Goal: Information Seeking & Learning: Learn about a topic

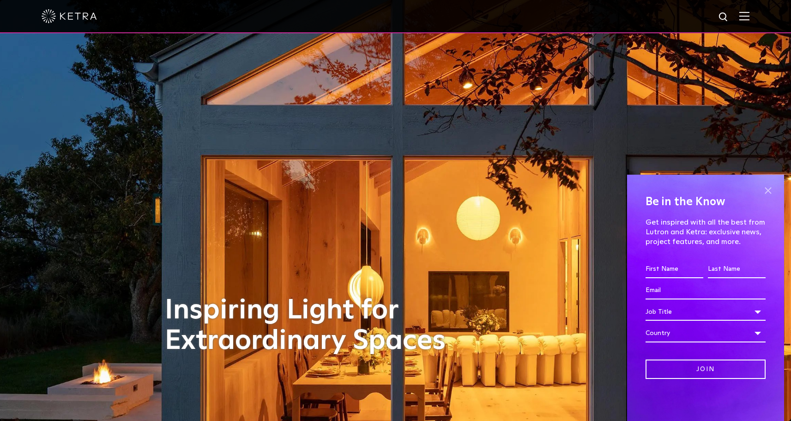
click at [770, 191] on span at bounding box center [768, 191] width 14 height 14
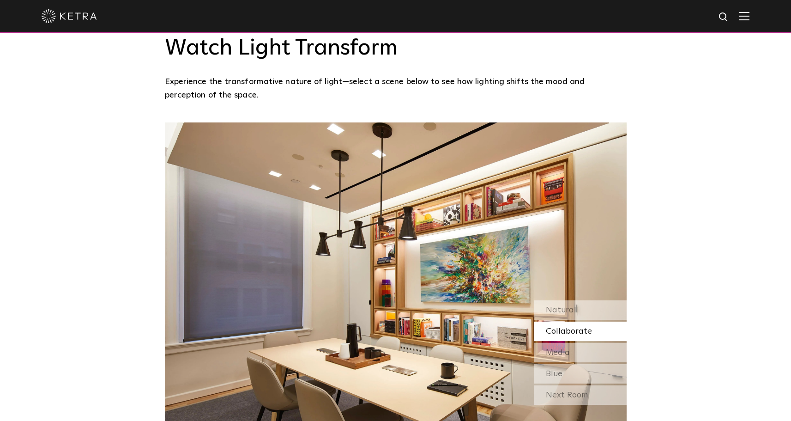
scroll to position [796, 0]
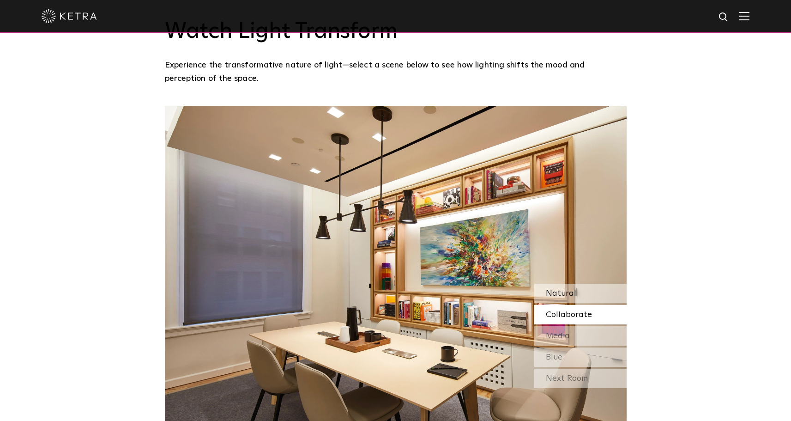
click at [557, 289] on span "Natural" at bounding box center [561, 293] width 30 height 8
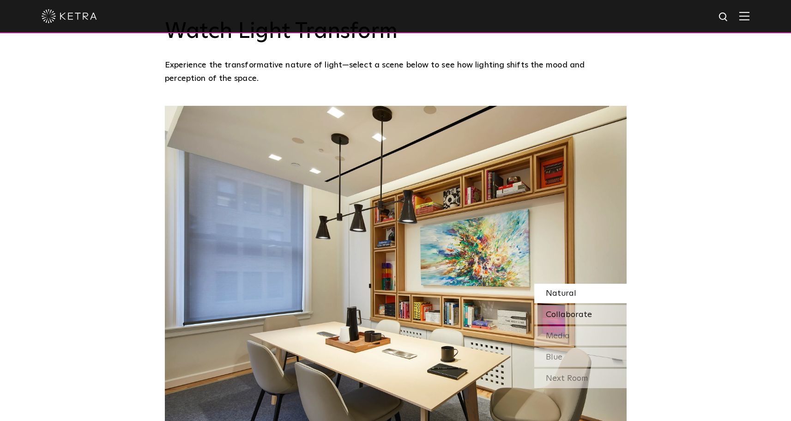
click at [558, 310] on span "Collaborate" at bounding box center [569, 314] width 46 height 8
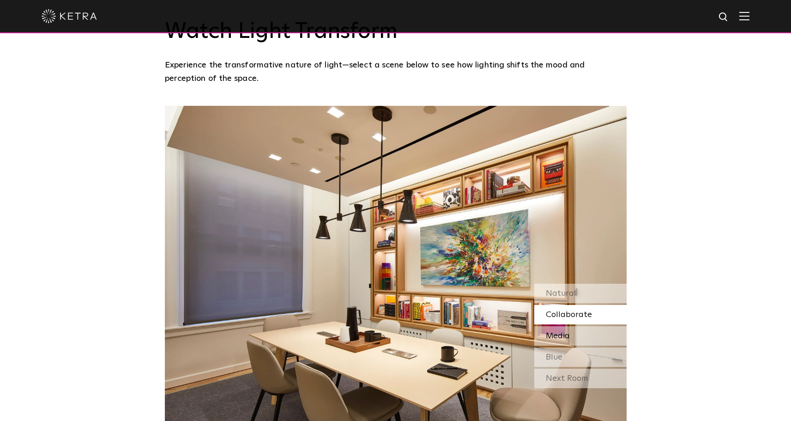
click at [555, 332] on span "Media" at bounding box center [558, 336] width 24 height 8
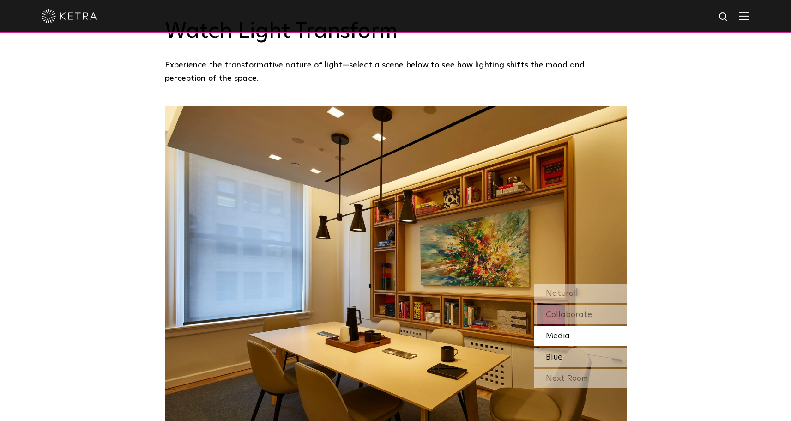
click at [554, 353] on span "Blue" at bounding box center [554, 357] width 17 height 8
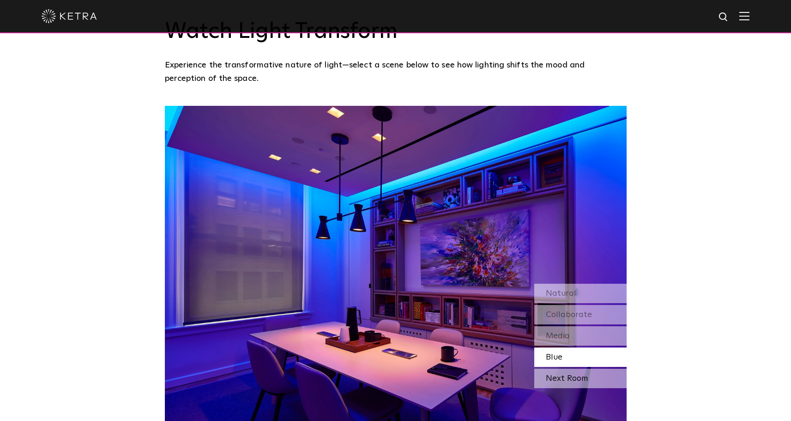
click at [555, 369] on div "Next Room" at bounding box center [580, 378] width 92 height 19
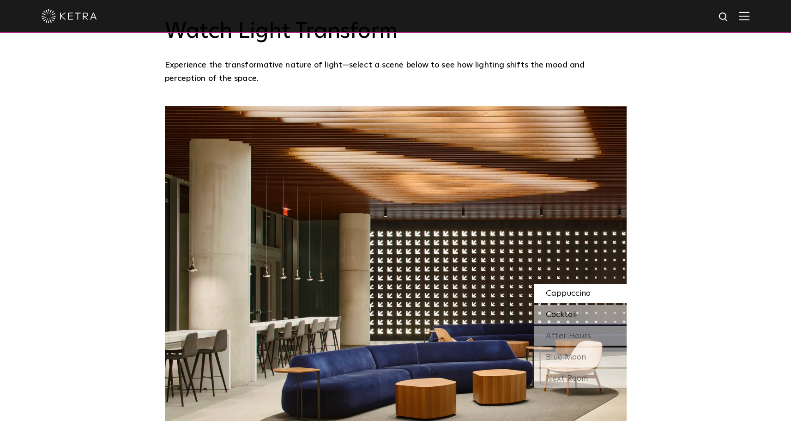
click at [550, 310] on span "Cocktail" at bounding box center [561, 314] width 31 height 8
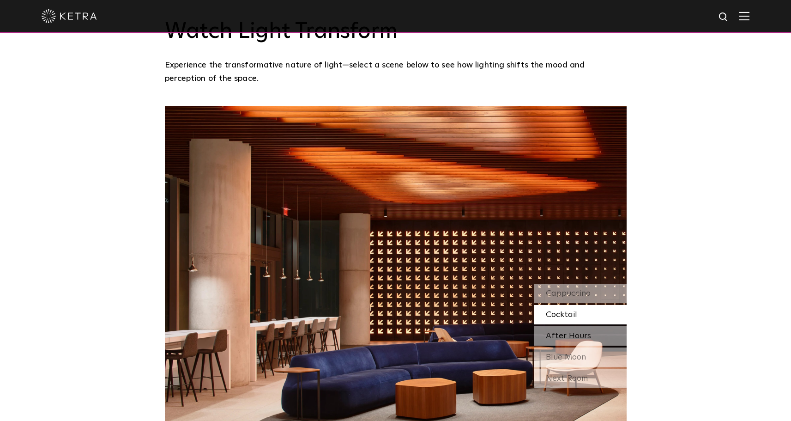
click at [556, 326] on div "After Hours" at bounding box center [580, 335] width 92 height 19
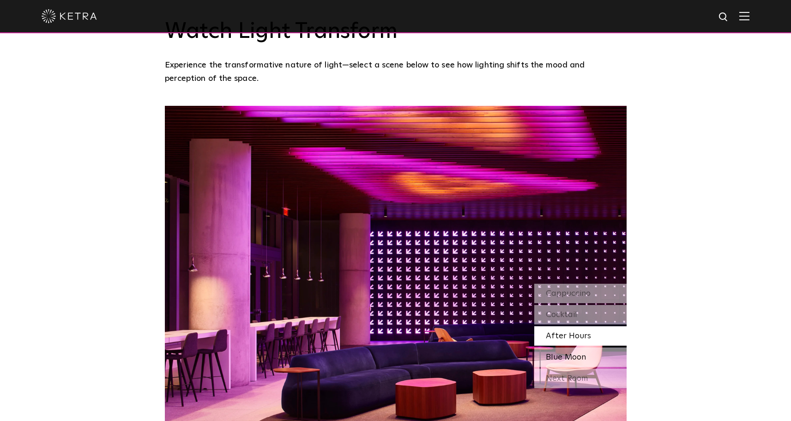
click at [557, 353] on span "Blue Moon" at bounding box center [566, 357] width 40 height 8
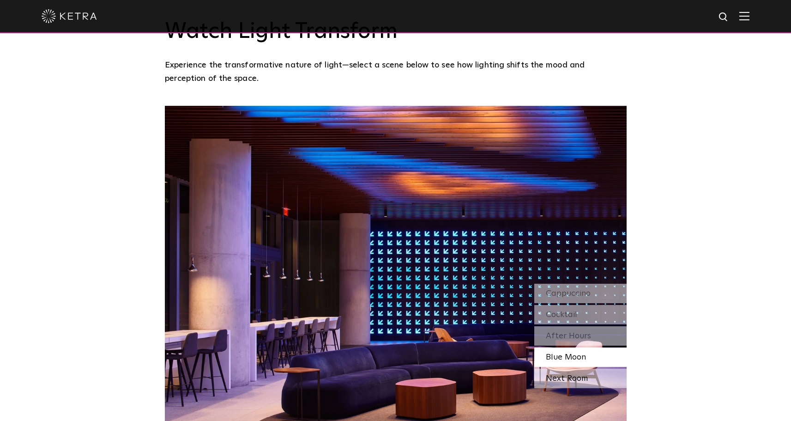
click at [557, 369] on div "Next Room" at bounding box center [580, 378] width 92 height 19
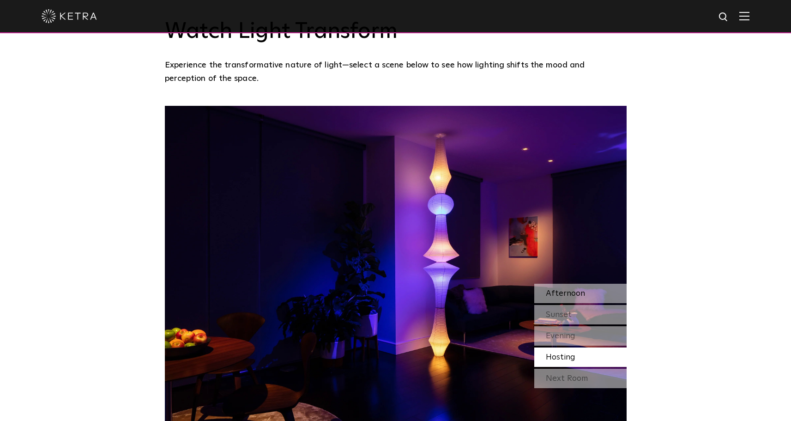
click at [552, 289] on span "Afternoon" at bounding box center [565, 293] width 39 height 8
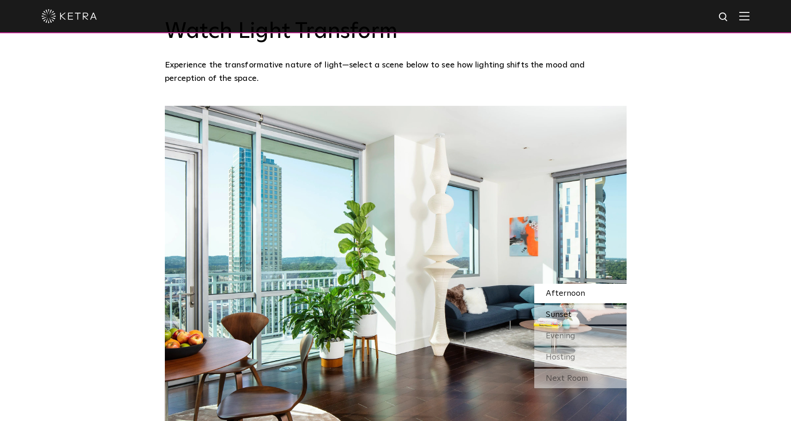
click at [555, 310] on span "Sunset" at bounding box center [559, 314] width 26 height 8
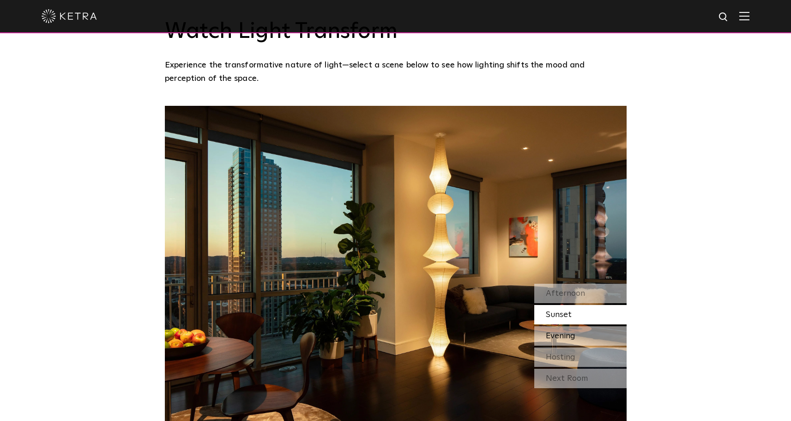
click at [552, 332] on span "Evening" at bounding box center [561, 336] width 30 height 8
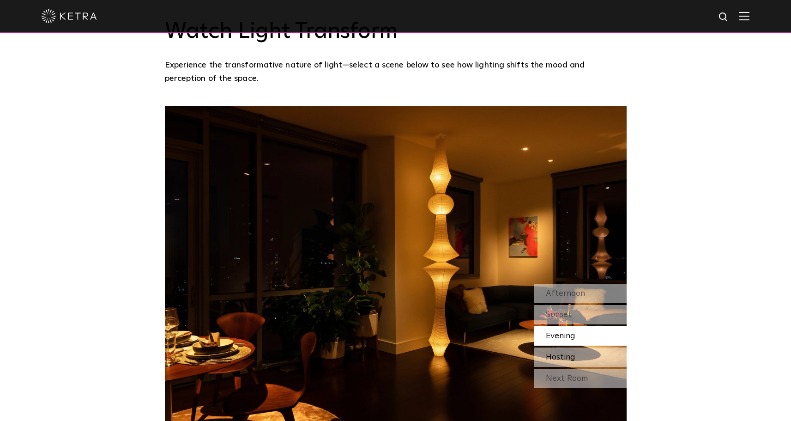
click at [552, 347] on div "Hosting" at bounding box center [580, 356] width 92 height 19
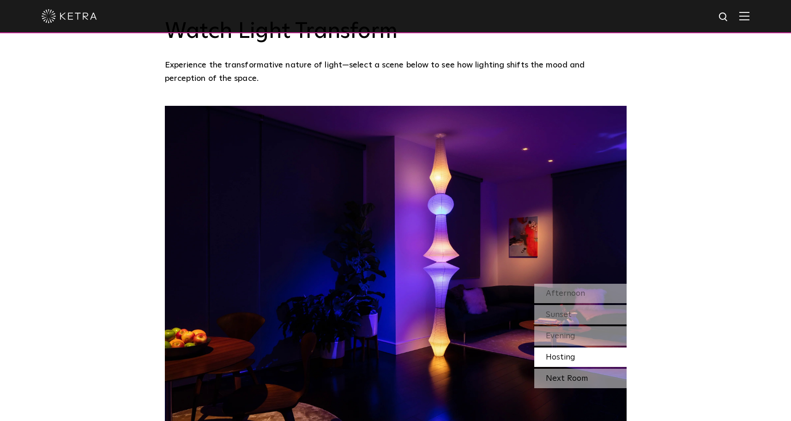
click at [561, 369] on div "Next Room" at bounding box center [580, 378] width 92 height 19
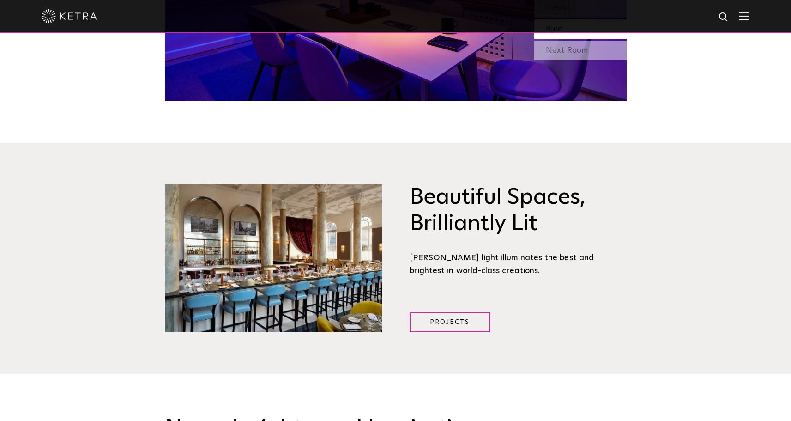
scroll to position [1162, 0]
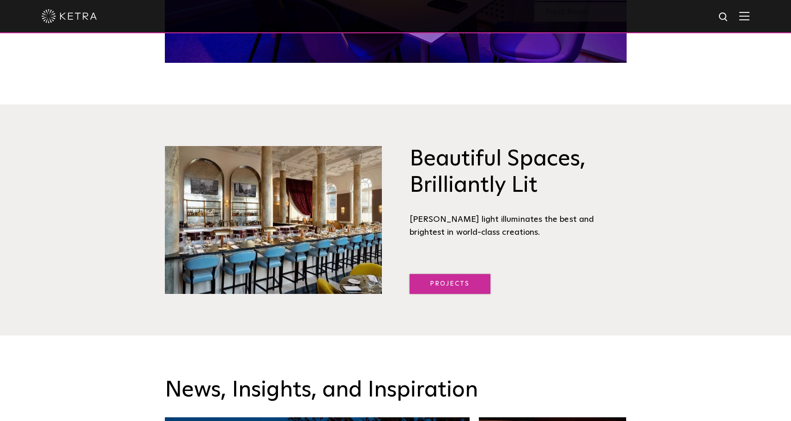
click at [466, 274] on link "Projects" at bounding box center [450, 284] width 81 height 20
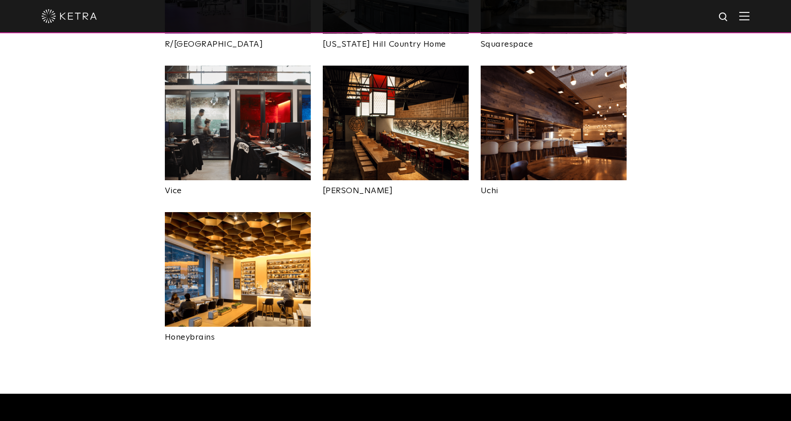
scroll to position [1968, 0]
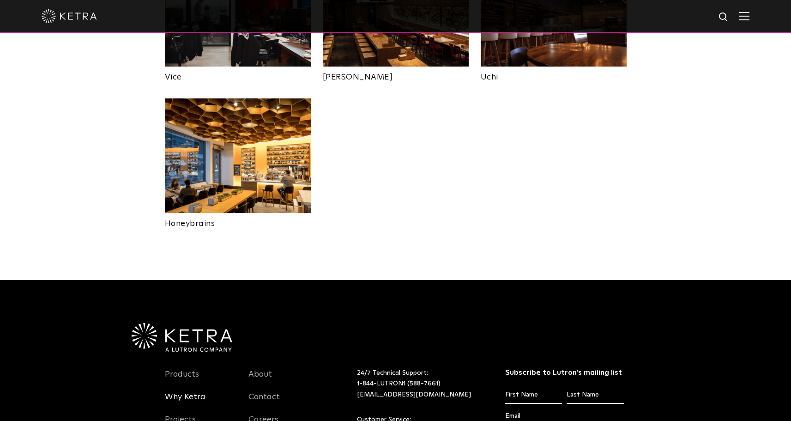
click at [175, 392] on link "Why Ketra" at bounding box center [185, 402] width 41 height 21
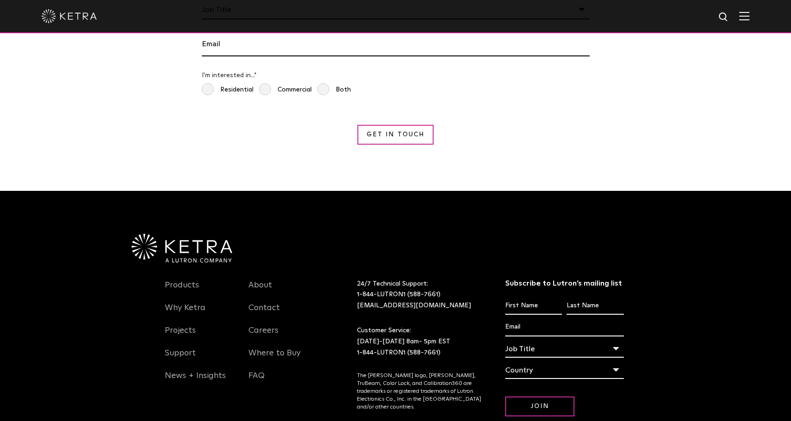
scroll to position [1685, 0]
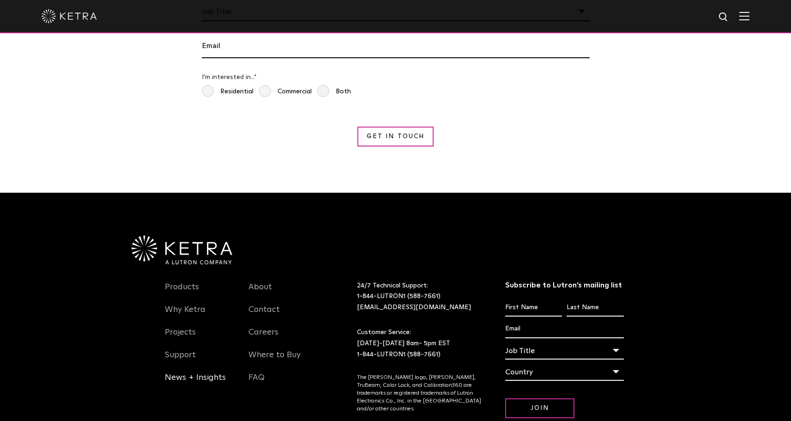
click at [185, 372] on link "News + Insights" at bounding box center [195, 382] width 61 height 21
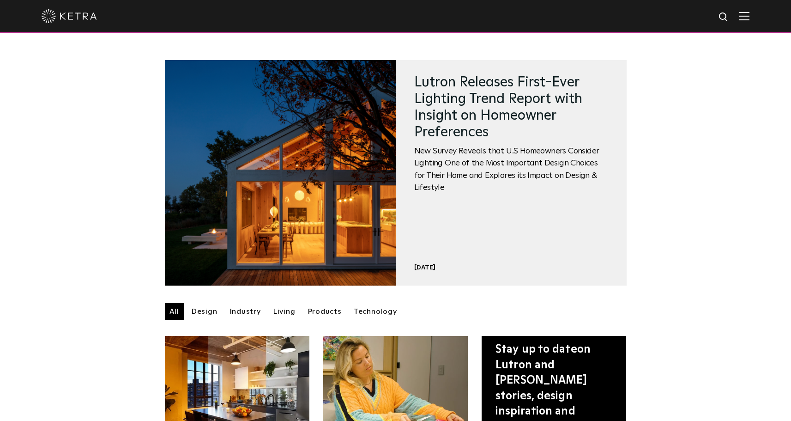
click at [750, 18] on img at bounding box center [744, 16] width 10 height 9
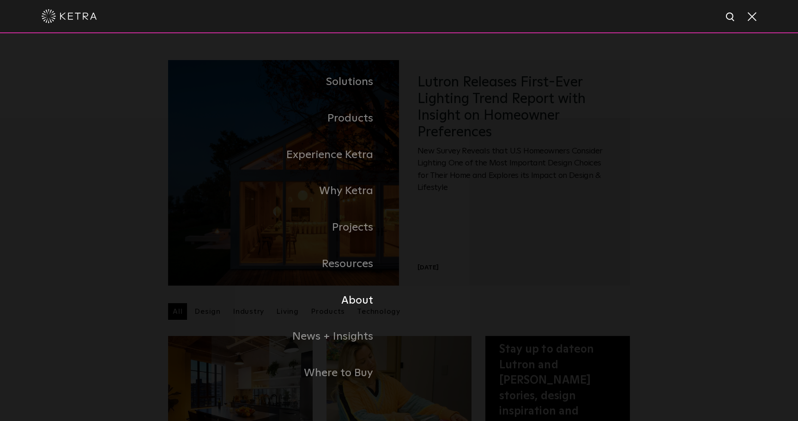
click at [351, 296] on link "About" at bounding box center [244, 300] width 309 height 36
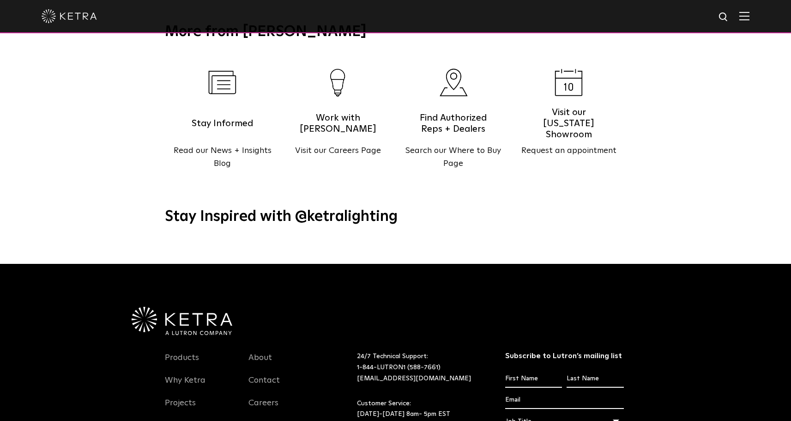
scroll to position [1152, 0]
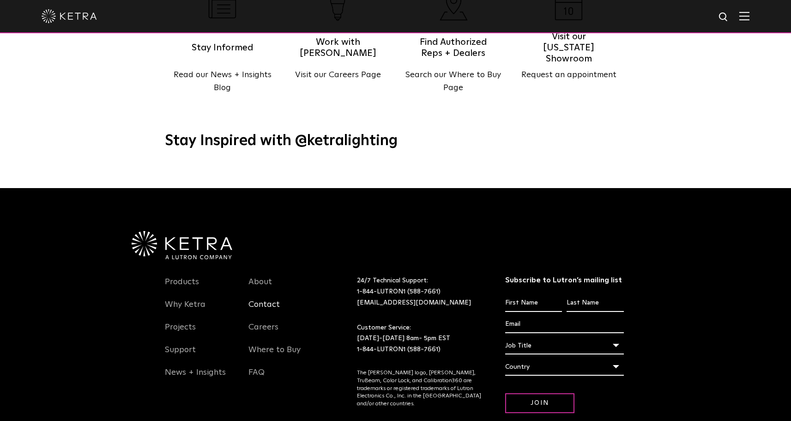
click at [270, 299] on link "Contact" at bounding box center [263, 309] width 31 height 21
